Goal: Task Accomplishment & Management: Manage account settings

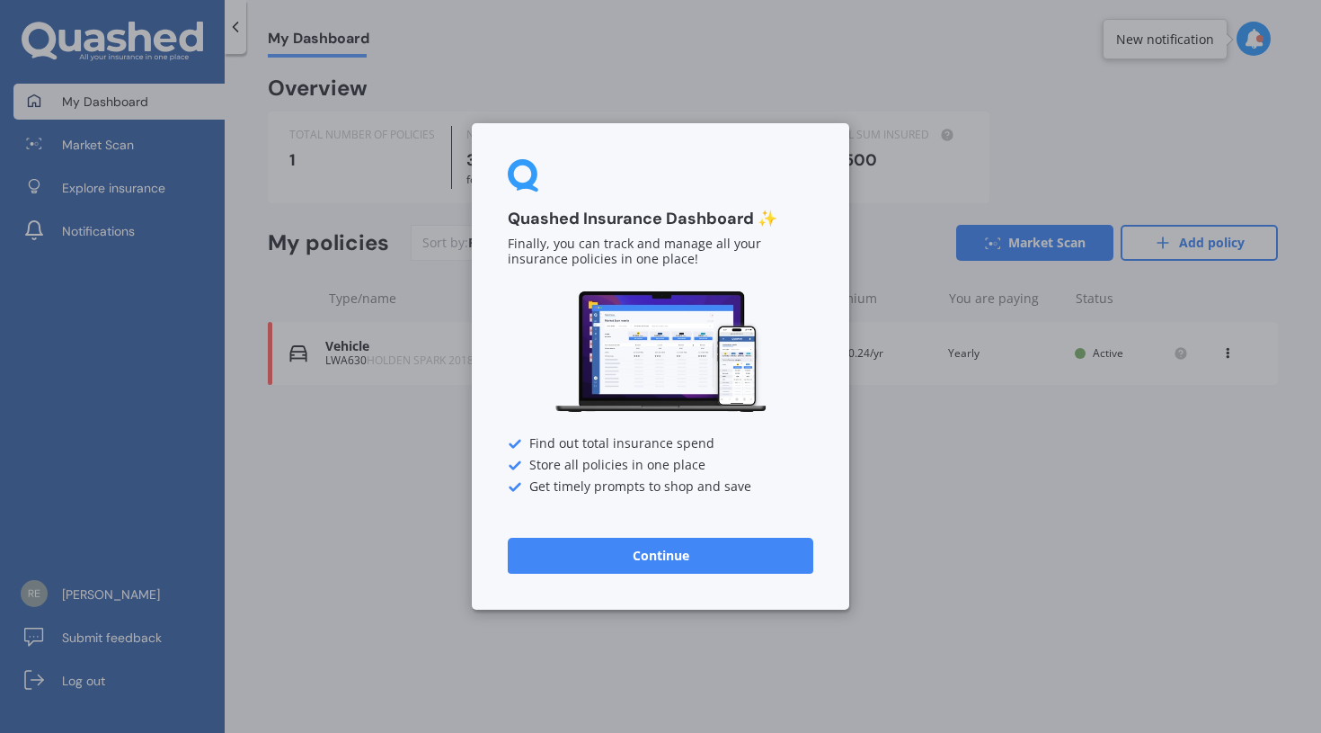
click at [655, 554] on button "Continue" at bounding box center [661, 556] width 306 height 36
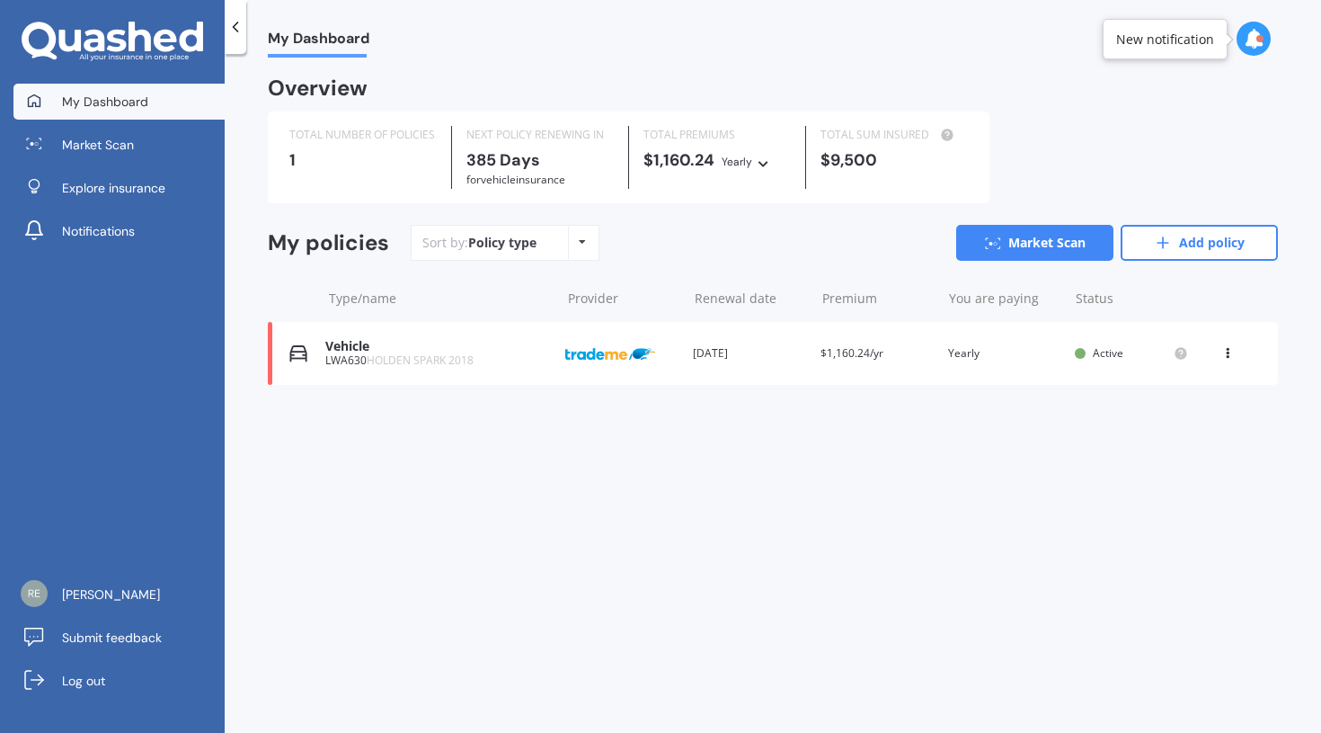
click at [931, 360] on div "Vehicle LWA630 HOLDEN SPARK 2018 Provider Renewal date [DATE] Premium $1,160.24…" at bounding box center [773, 353] width 1010 height 63
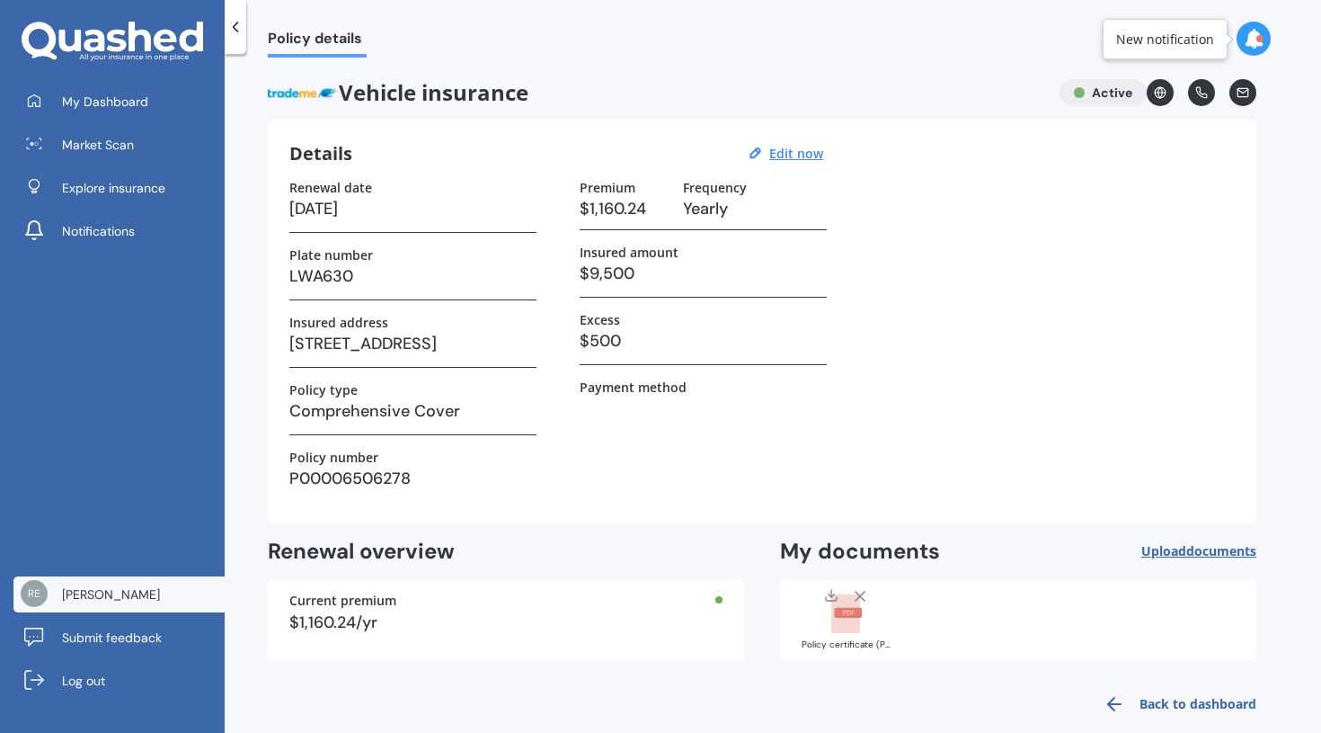
click at [87, 601] on span "[PERSON_NAME]" at bounding box center [111, 594] width 98 height 18
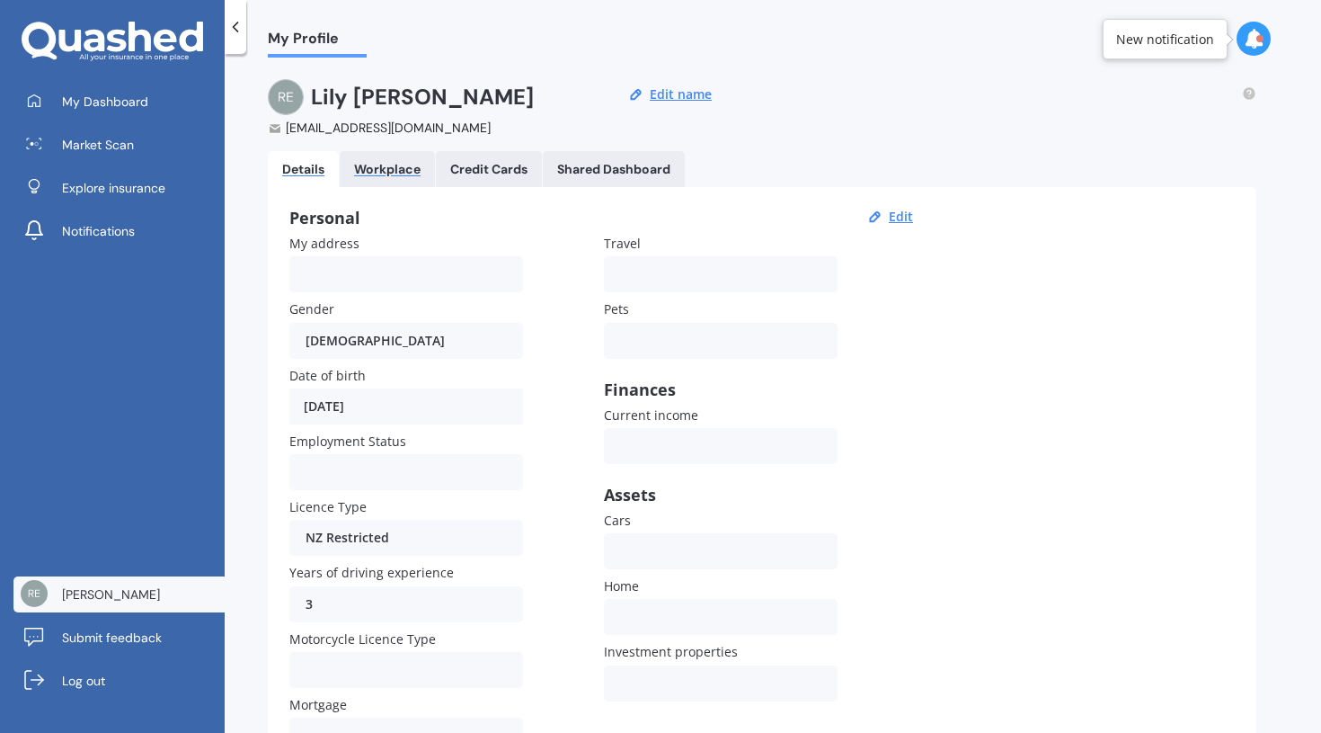
click at [392, 172] on div "Workplace" at bounding box center [387, 169] width 67 height 15
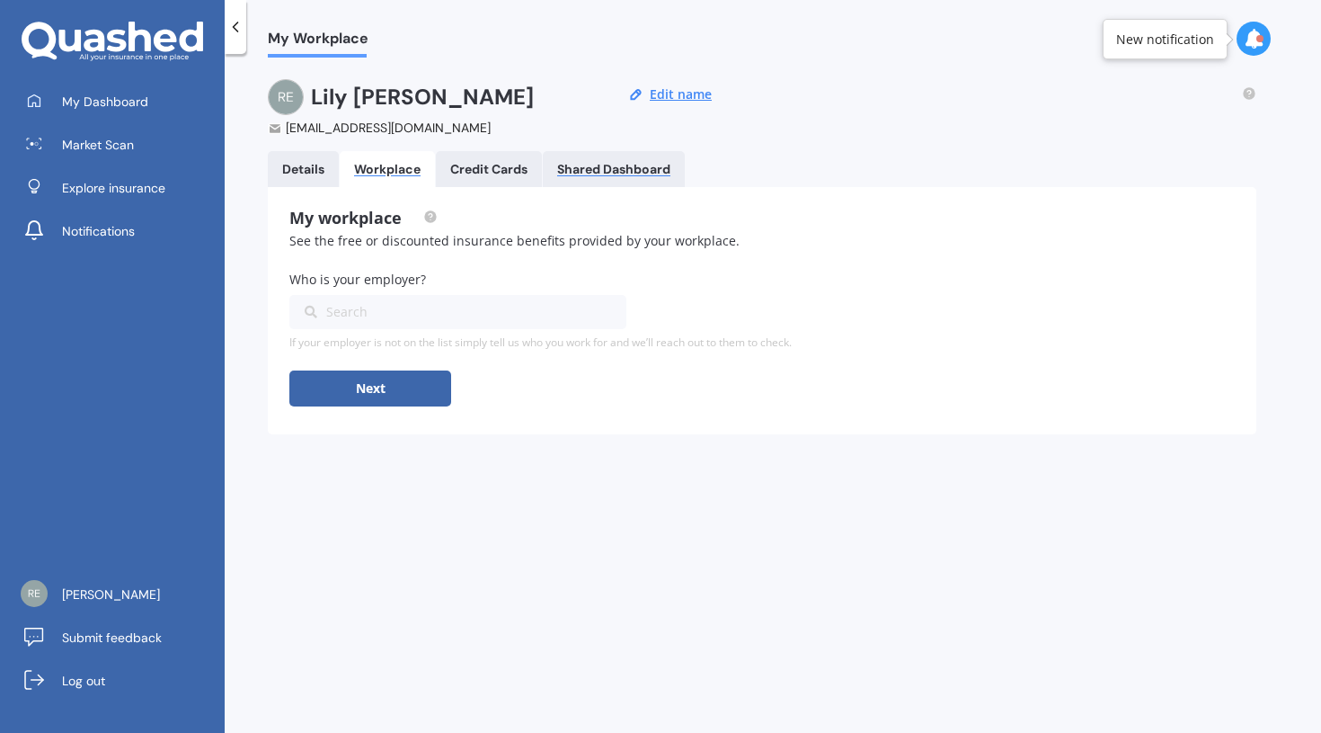
drag, startPoint x: 508, startPoint y: 164, endPoint x: 580, endPoint y: 163, distance: 71.9
click at [508, 164] on div "Credit Cards" at bounding box center [488, 169] width 77 height 15
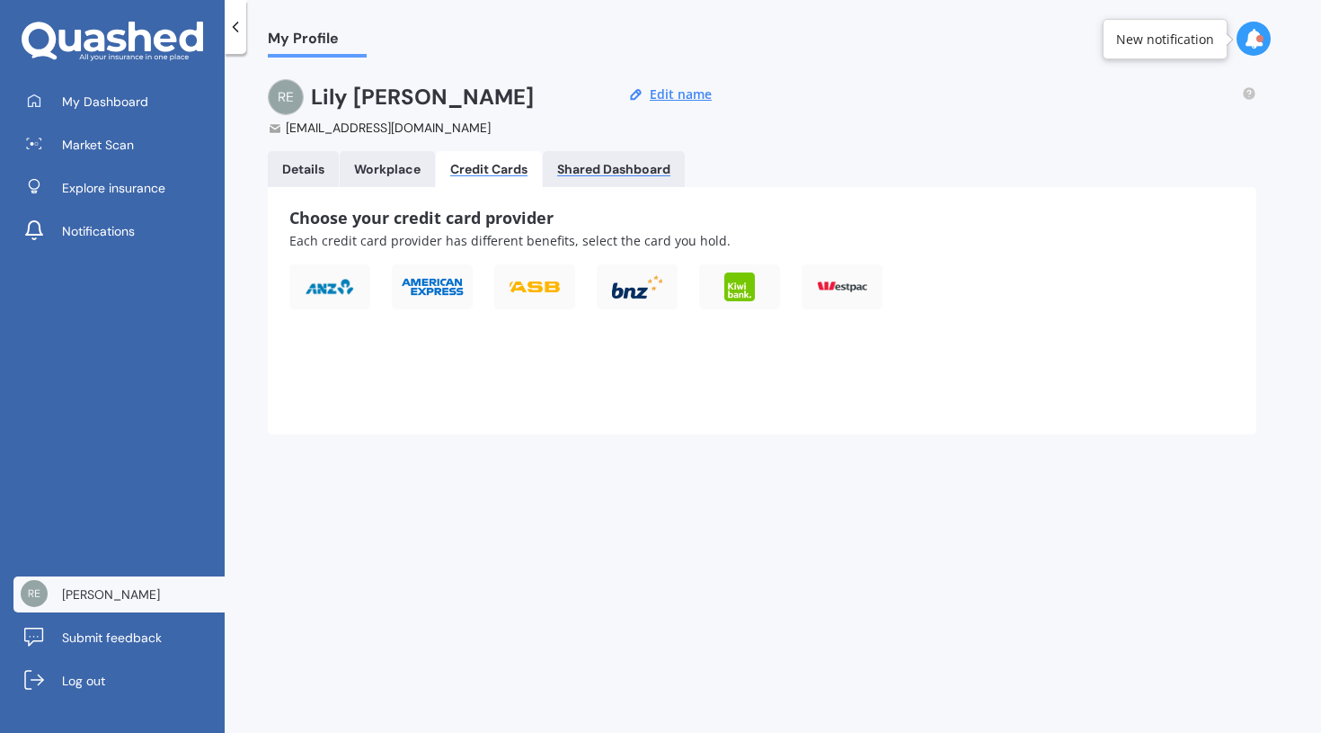
click at [586, 163] on div "Shared Dashboard" at bounding box center [613, 169] width 113 height 15
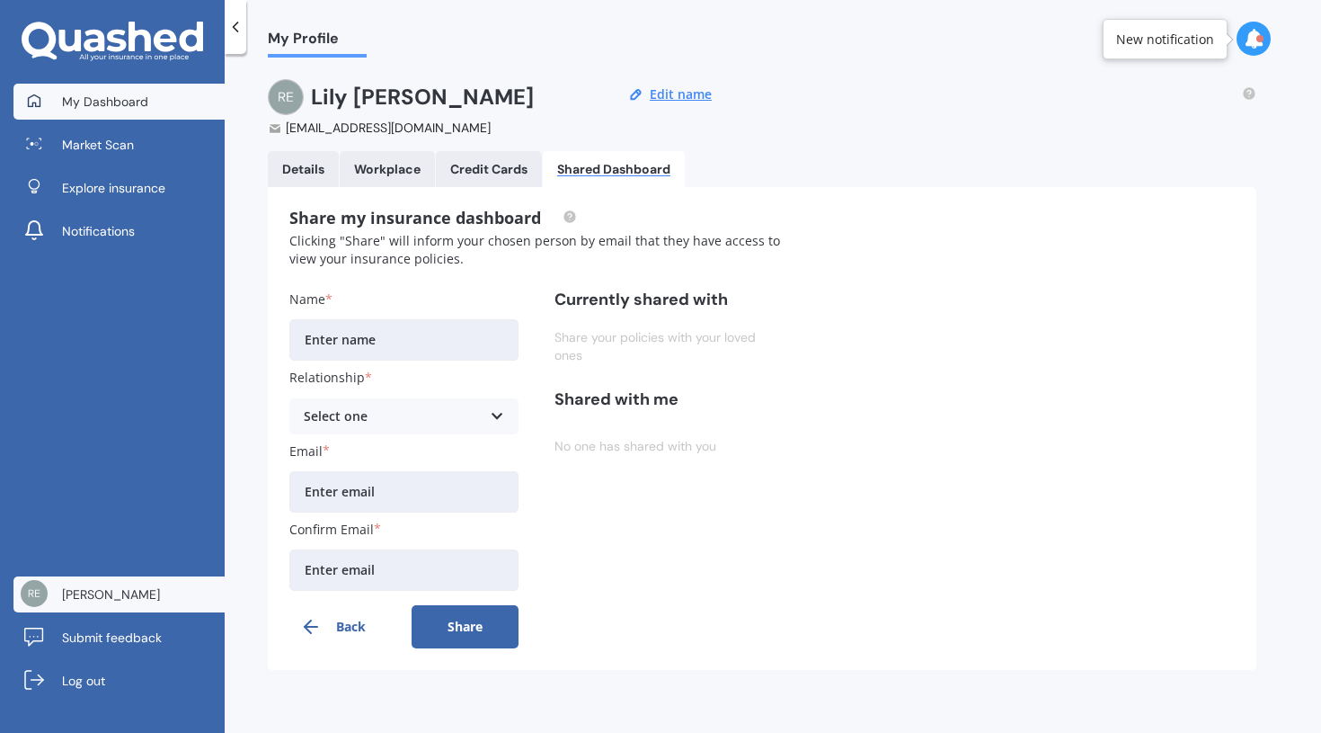
click at [117, 100] on span "My Dashboard" at bounding box center [105, 102] width 86 height 18
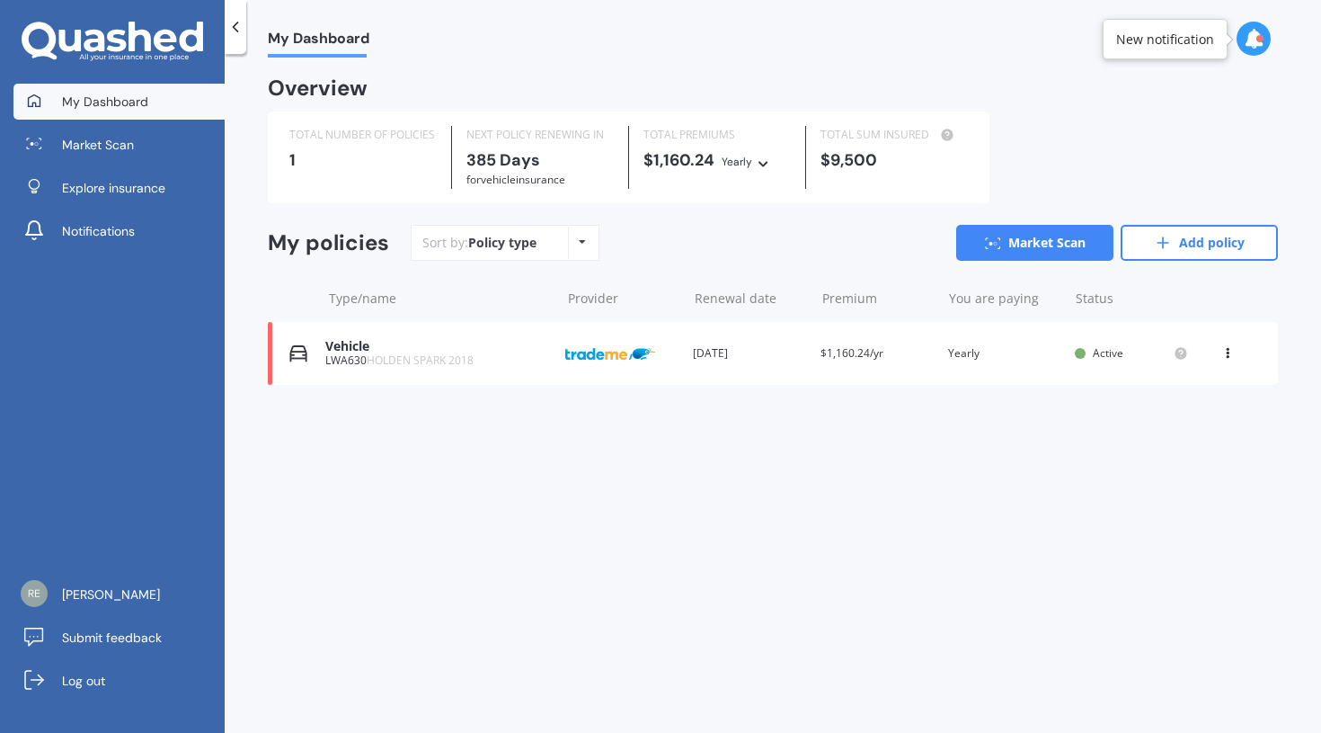
click at [1232, 345] on icon at bounding box center [1228, 349] width 13 height 11
click at [1203, 413] on div "Delete" at bounding box center [1188, 423] width 178 height 36
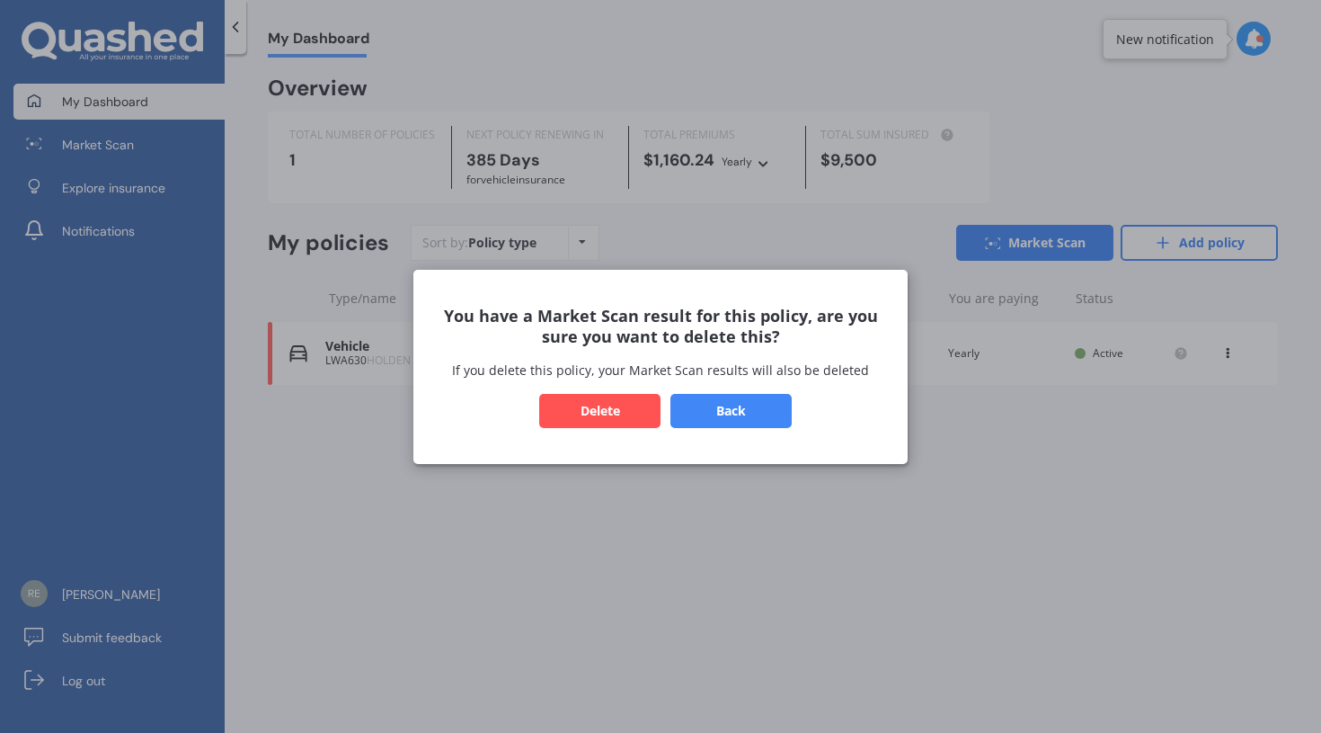
click at [630, 402] on button "Delete" at bounding box center [599, 410] width 121 height 34
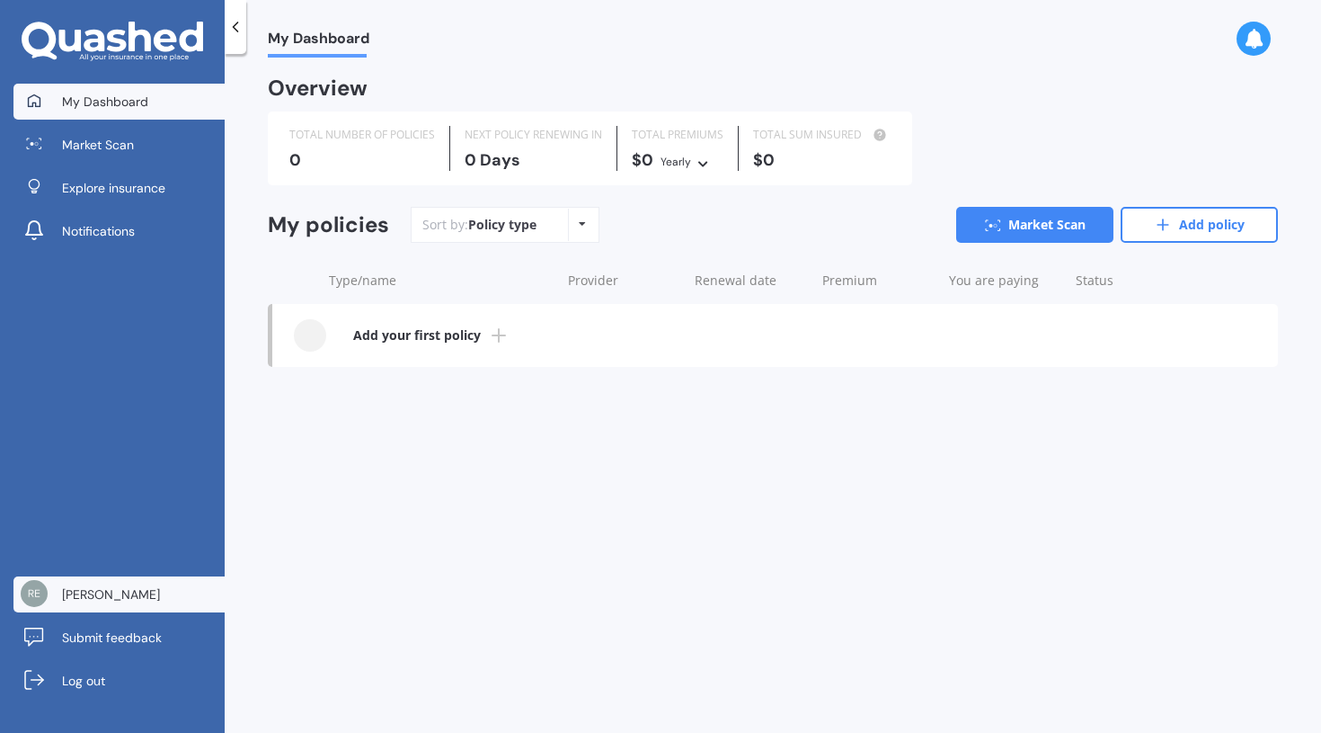
click at [104, 600] on span "[PERSON_NAME]" at bounding box center [111, 594] width 98 height 18
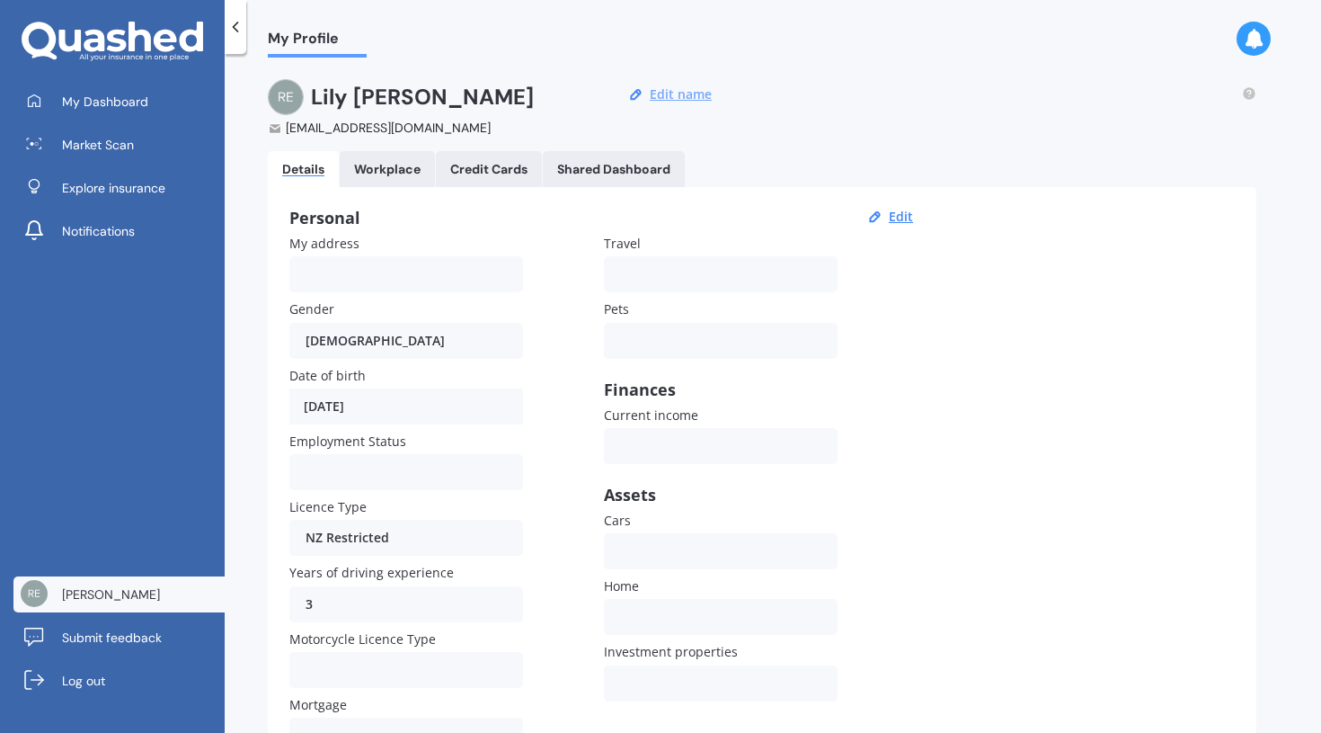
click at [668, 95] on button "Edit name" at bounding box center [680, 94] width 73 height 16
click at [419, 92] on input "Lily" at bounding box center [388, 97] width 155 height 36
drag, startPoint x: 582, startPoint y: 98, endPoint x: 464, endPoint y: 97, distance: 117.8
click at [464, 97] on div "[PERSON_NAME]" at bounding box center [469, 97] width 316 height 36
type input "[PERSON_NAME]"
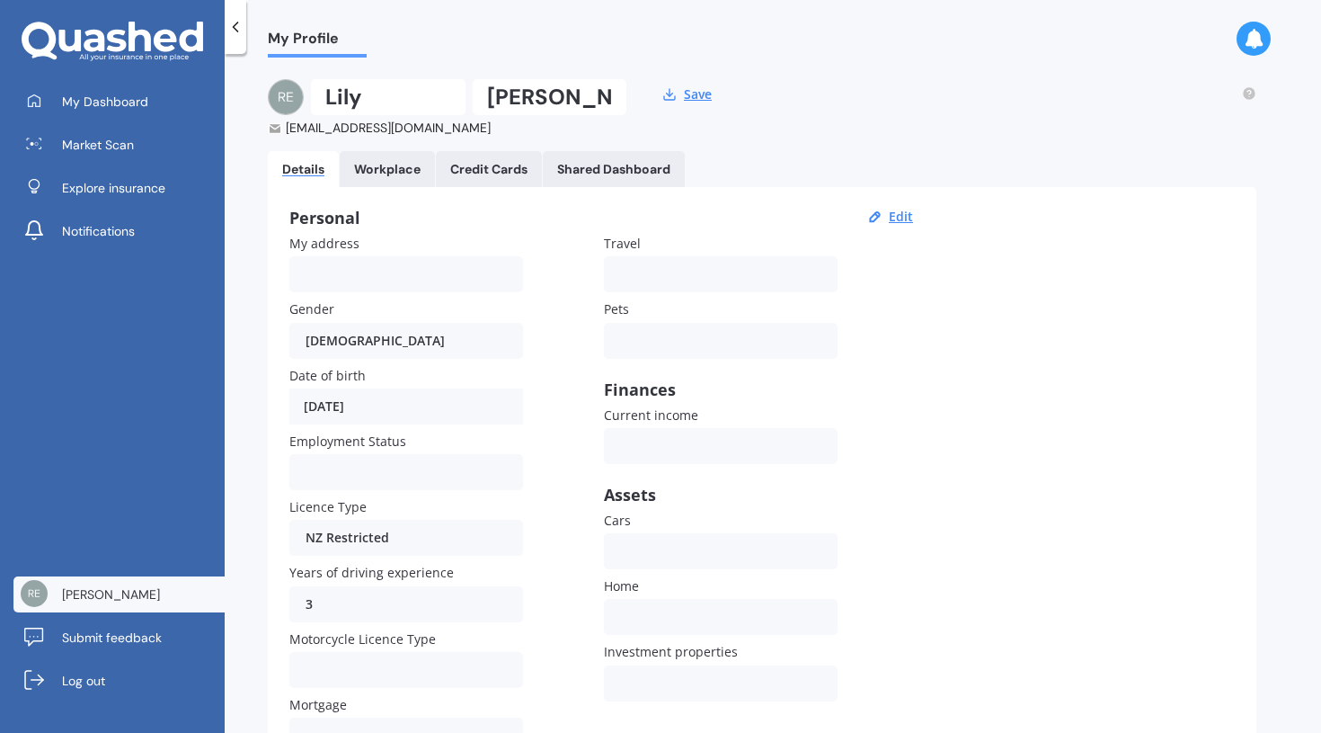
drag, startPoint x: 429, startPoint y: 93, endPoint x: 305, endPoint y: 93, distance: 124.0
click at [305, 93] on div "[PERSON_NAME]" at bounding box center [447, 97] width 359 height 36
type input "Mia"
drag, startPoint x: 591, startPoint y: 100, endPoint x: 480, endPoint y: 78, distance: 112.6
click at [480, 78] on div "My Profile [PERSON_NAME] [EMAIL_ADDRESS][DOMAIN_NAME] Save Details Workplace Cr…" at bounding box center [773, 397] width 1097 height 679
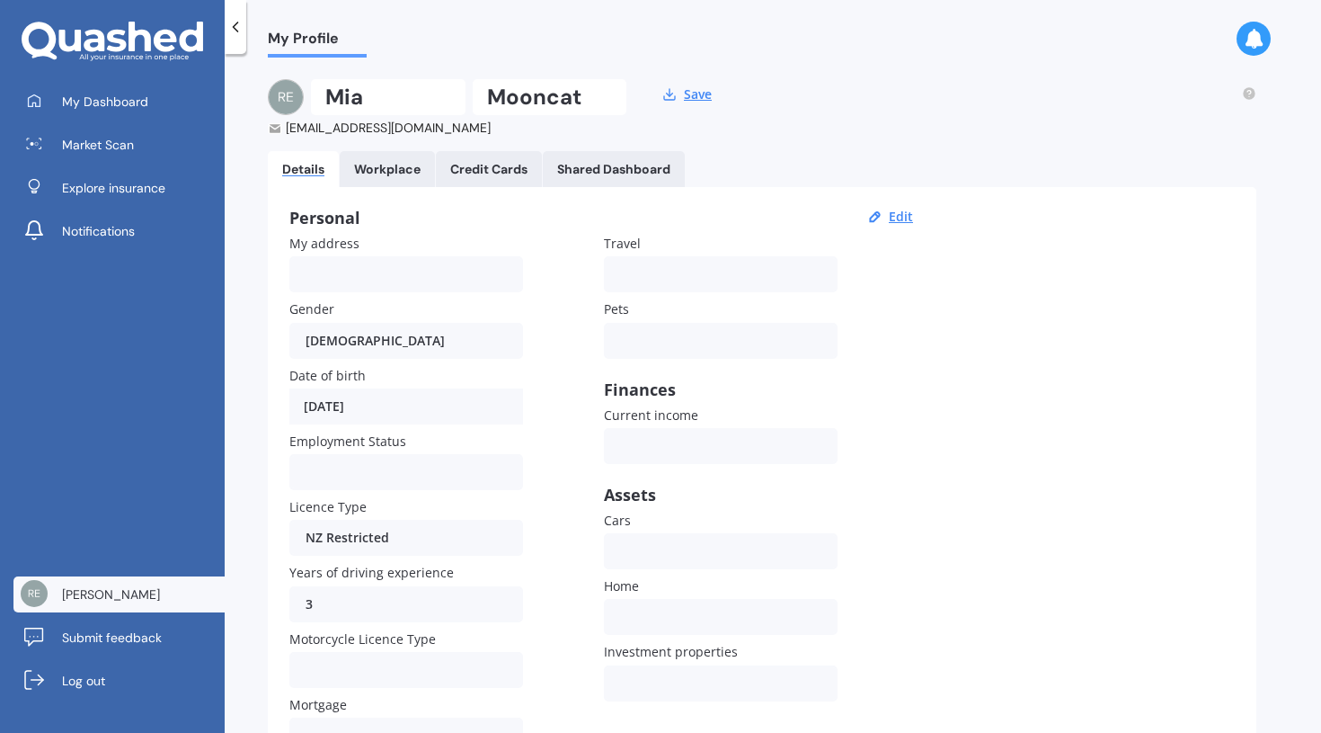
type input "Mooncat"
click at [963, 344] on div "Personal Edit My address Gender [DEMOGRAPHIC_DATA] [DEMOGRAPHIC_DATA] [DEMOGRAP…" at bounding box center [762, 484] width 989 height 595
click at [1261, 37] on icon at bounding box center [1254, 39] width 20 height 20
click at [920, 67] on div "My Profile [PERSON_NAME] [EMAIL_ADDRESS][DOMAIN_NAME] Save Details Workplace Cr…" at bounding box center [773, 397] width 1097 height 679
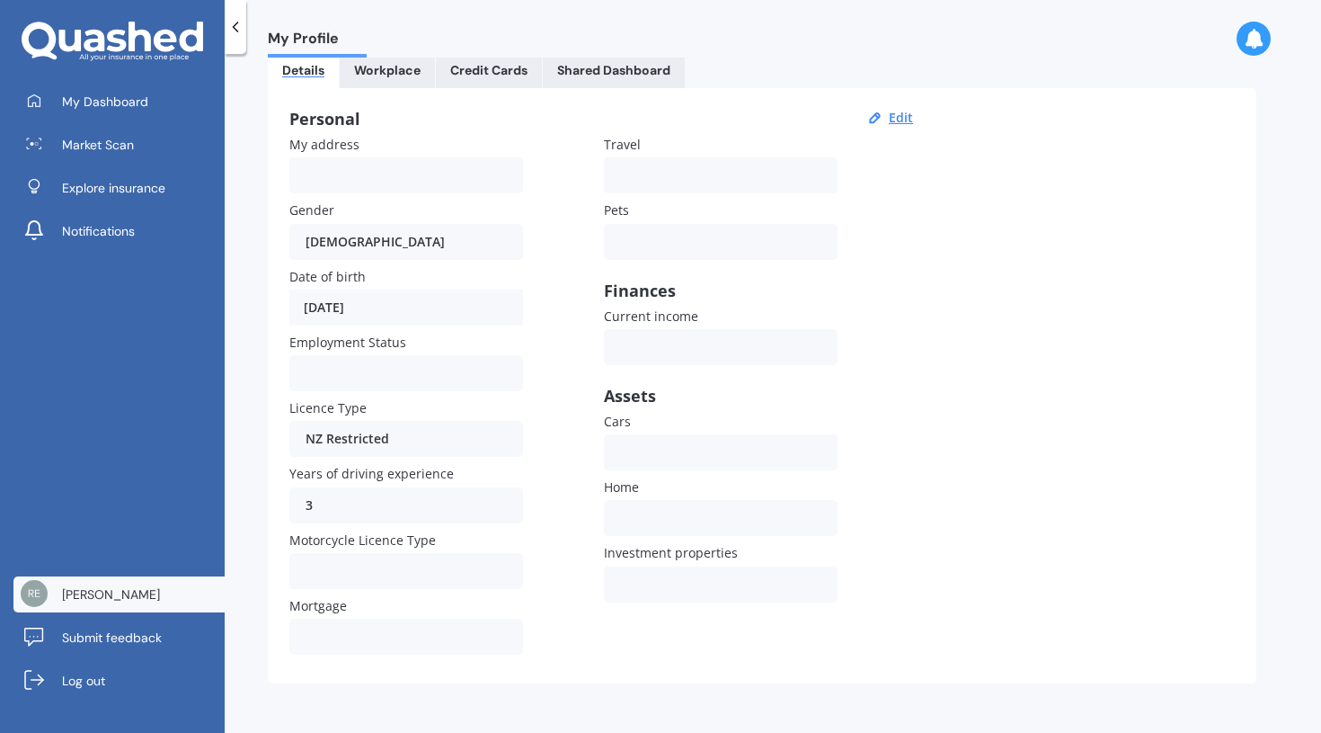
scroll to position [98, 0]
drag, startPoint x: 436, startPoint y: 311, endPoint x: 268, endPoint y: 295, distance: 168.9
click at [268, 295] on div "Personal Edit My address Gender [DEMOGRAPHIC_DATA] [DEMOGRAPHIC_DATA] [DEMOGRAP…" at bounding box center [762, 386] width 989 height 595
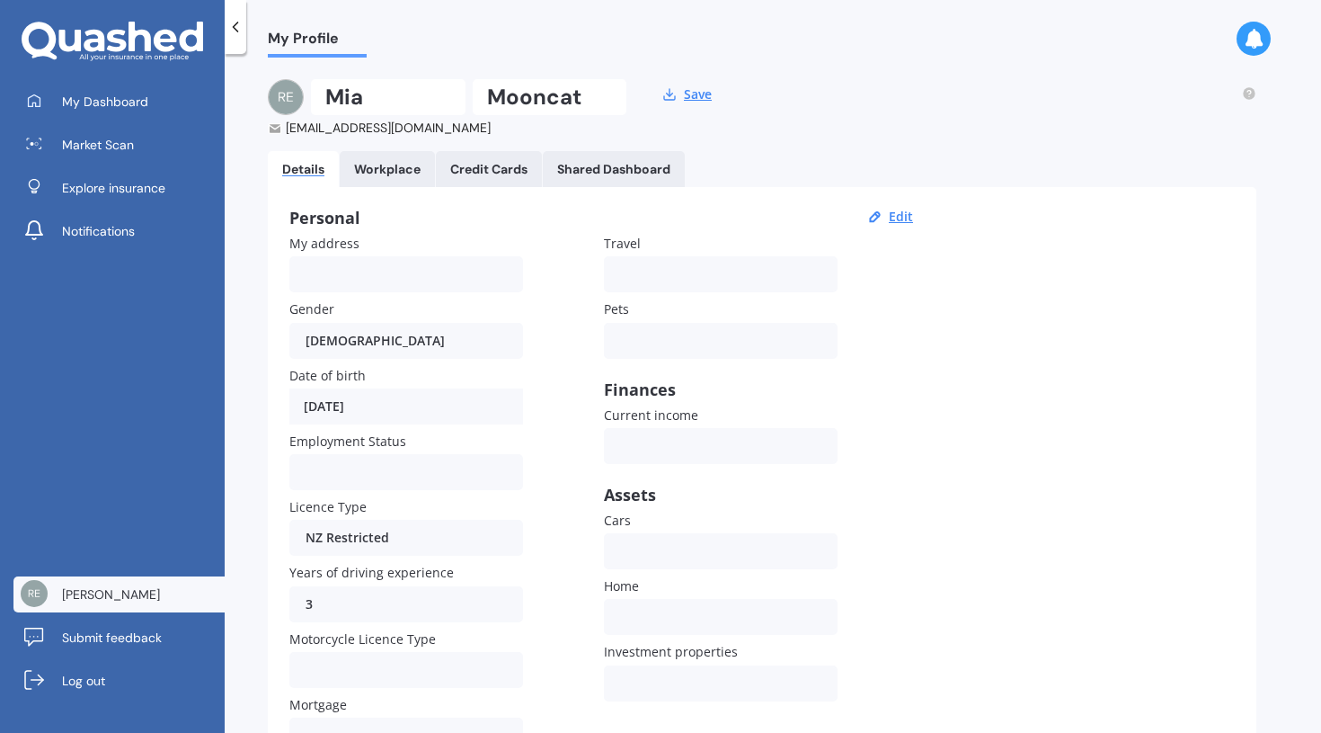
scroll to position [0, 0]
click at [896, 213] on button "Edit" at bounding box center [901, 217] width 35 height 16
select select "13"
select select "07"
select select "2005"
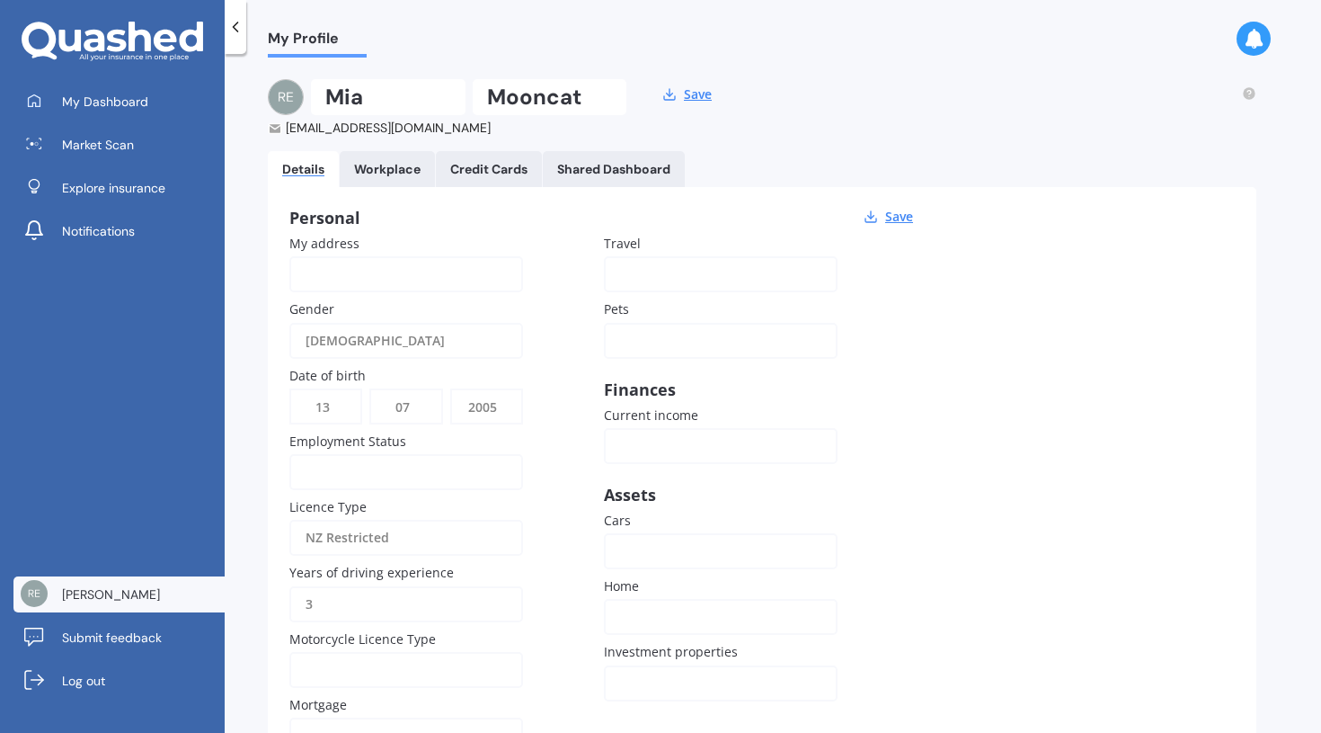
select select "23"
select select "10"
select select "1991"
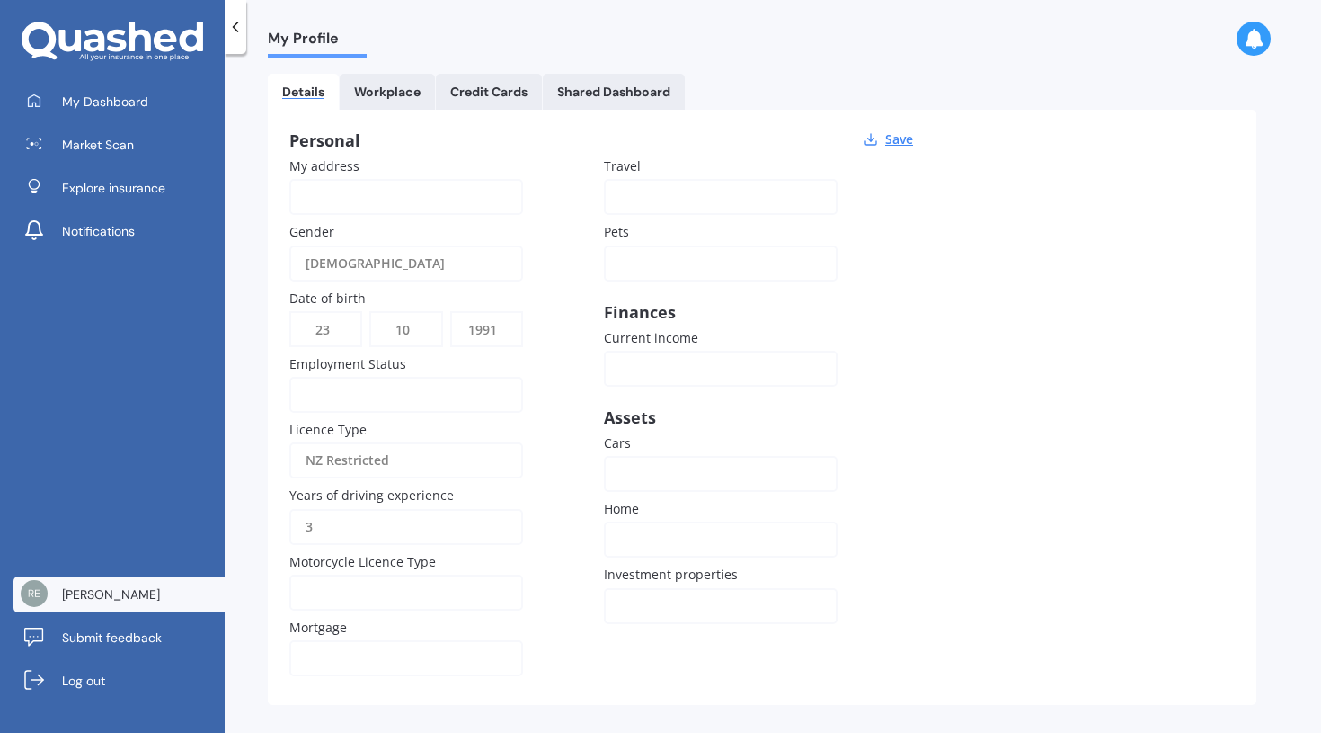
scroll to position [92, 0]
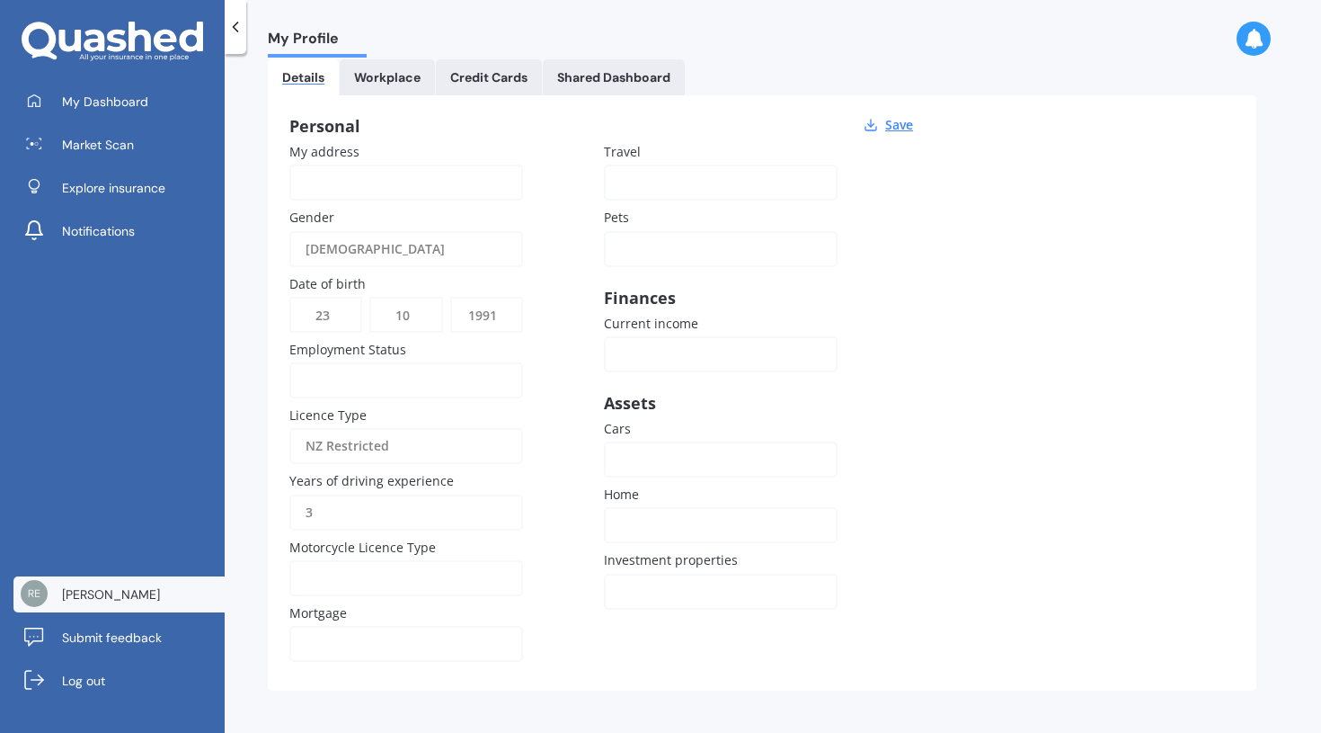
click at [386, 513] on input "3" at bounding box center [406, 512] width 234 height 36
drag, startPoint x: 386, startPoint y: 513, endPoint x: 296, endPoint y: 513, distance: 89.9
click at [298, 513] on input "3" at bounding box center [406, 512] width 234 height 36
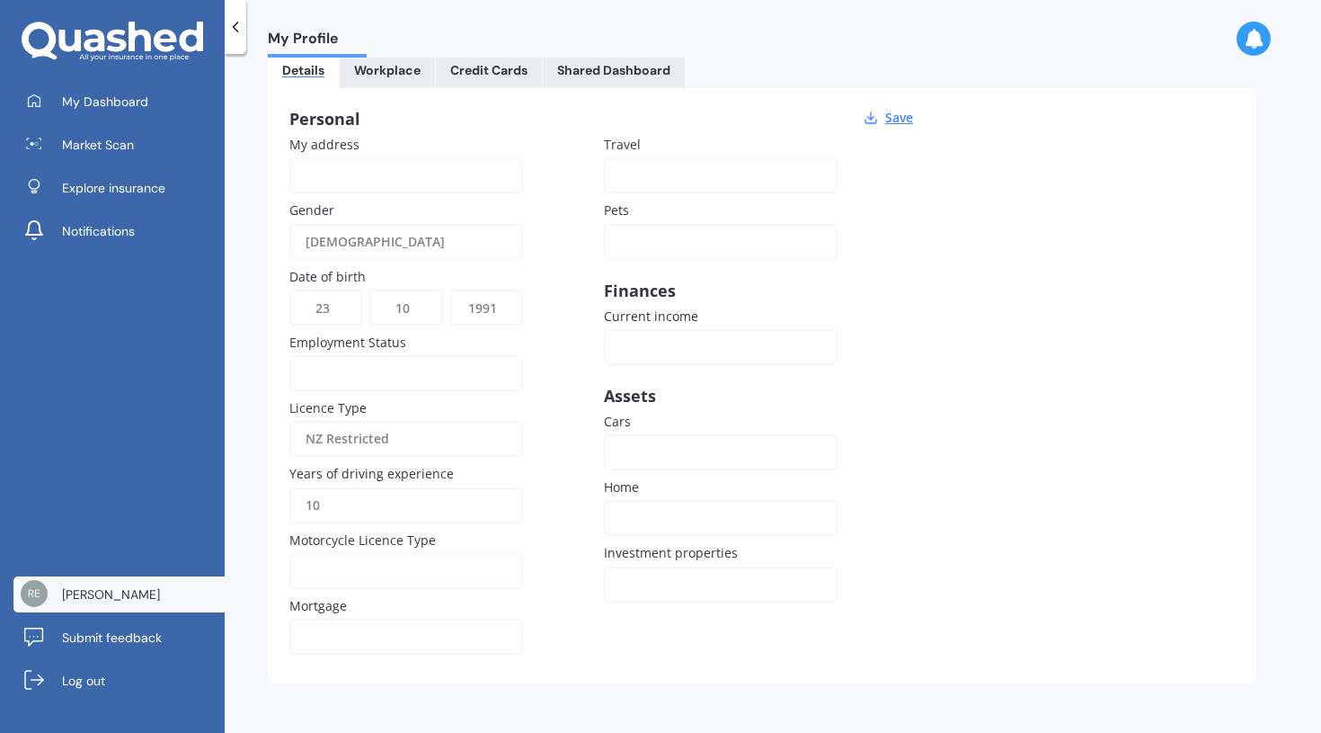
scroll to position [98, 0]
type input "1"
